Goal: Task Accomplishment & Management: Manage account settings

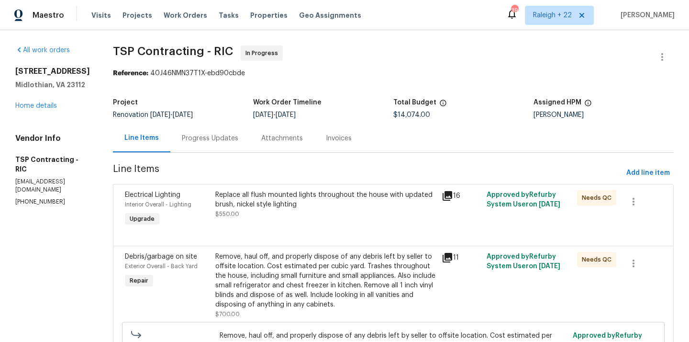
scroll to position [1873, 0]
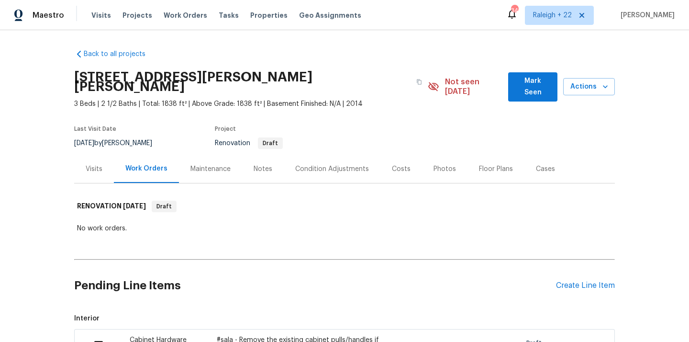
scroll to position [212, 0]
